Goal: Information Seeking & Learning: Learn about a topic

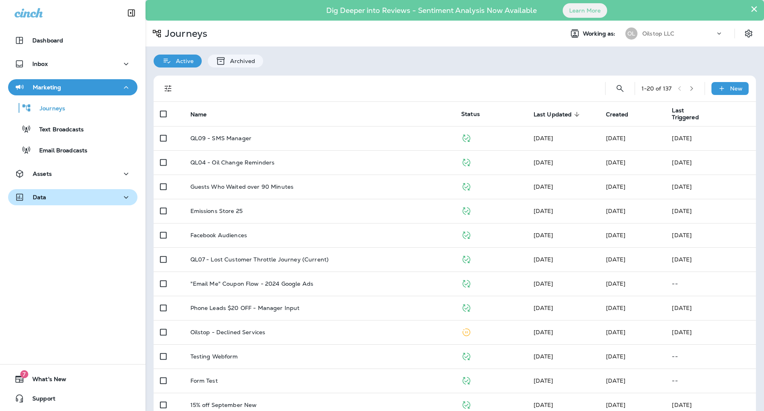
click at [67, 190] on button "Data" at bounding box center [72, 197] width 129 height 16
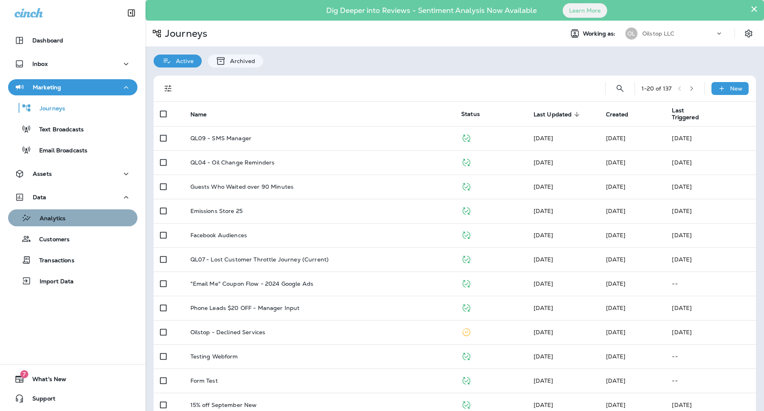
click at [75, 219] on div "Analytics" at bounding box center [72, 218] width 123 height 12
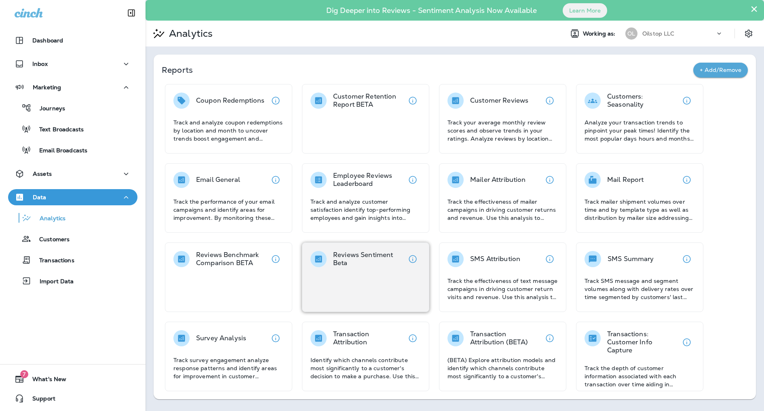
click at [357, 255] on p "Reviews Sentiment Beta" at bounding box center [369, 259] width 72 height 16
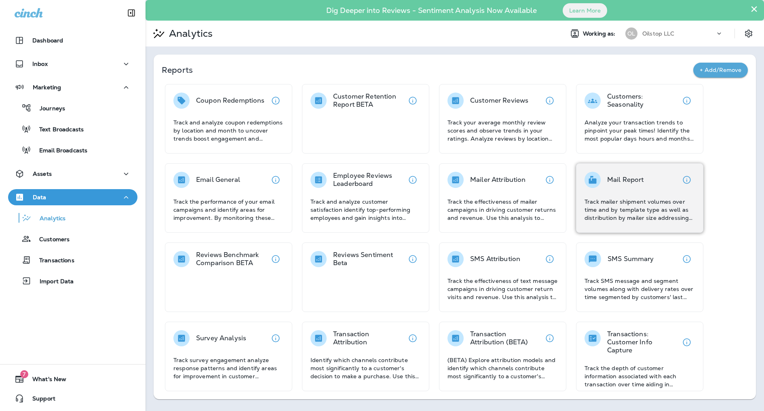
click at [604, 181] on div "Mail Report" at bounding box center [613, 180] width 59 height 16
